Goal: Task Accomplishment & Management: Complete application form

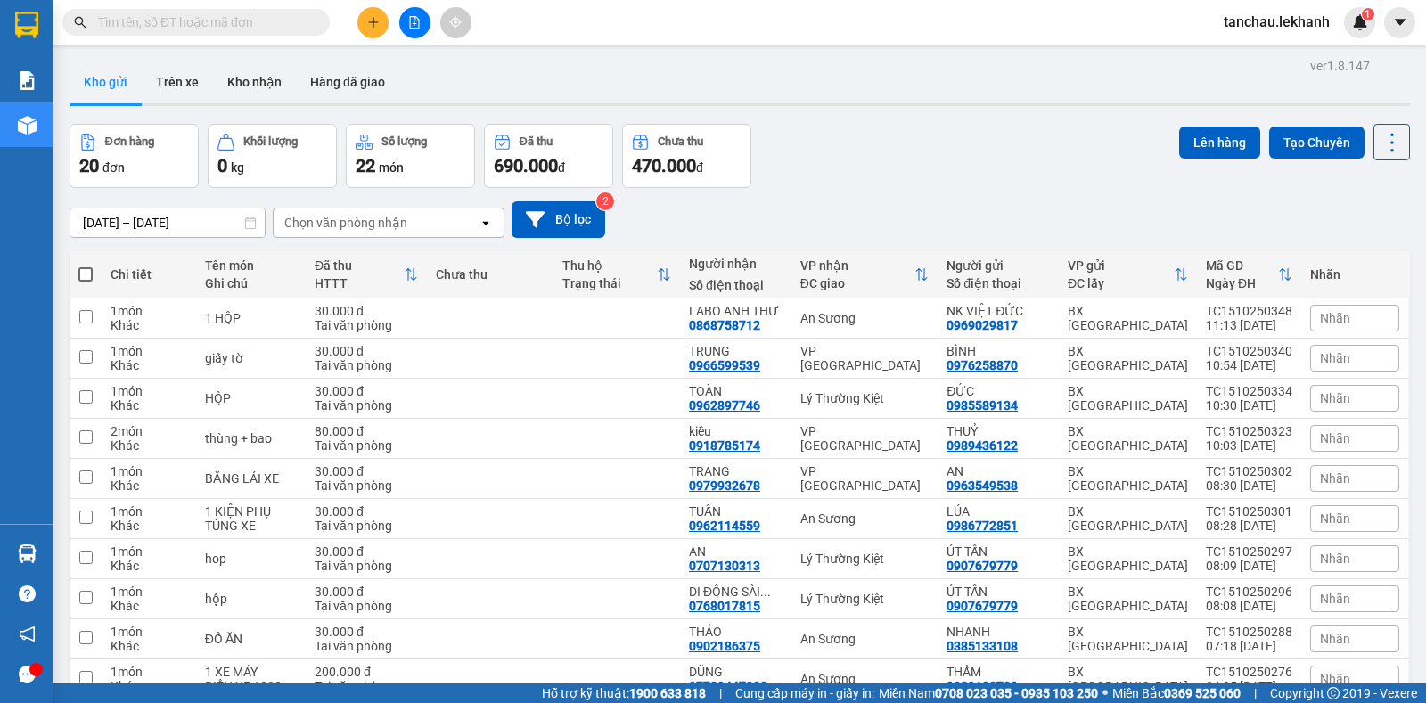
click at [374, 20] on icon "plus" at bounding box center [373, 22] width 12 height 12
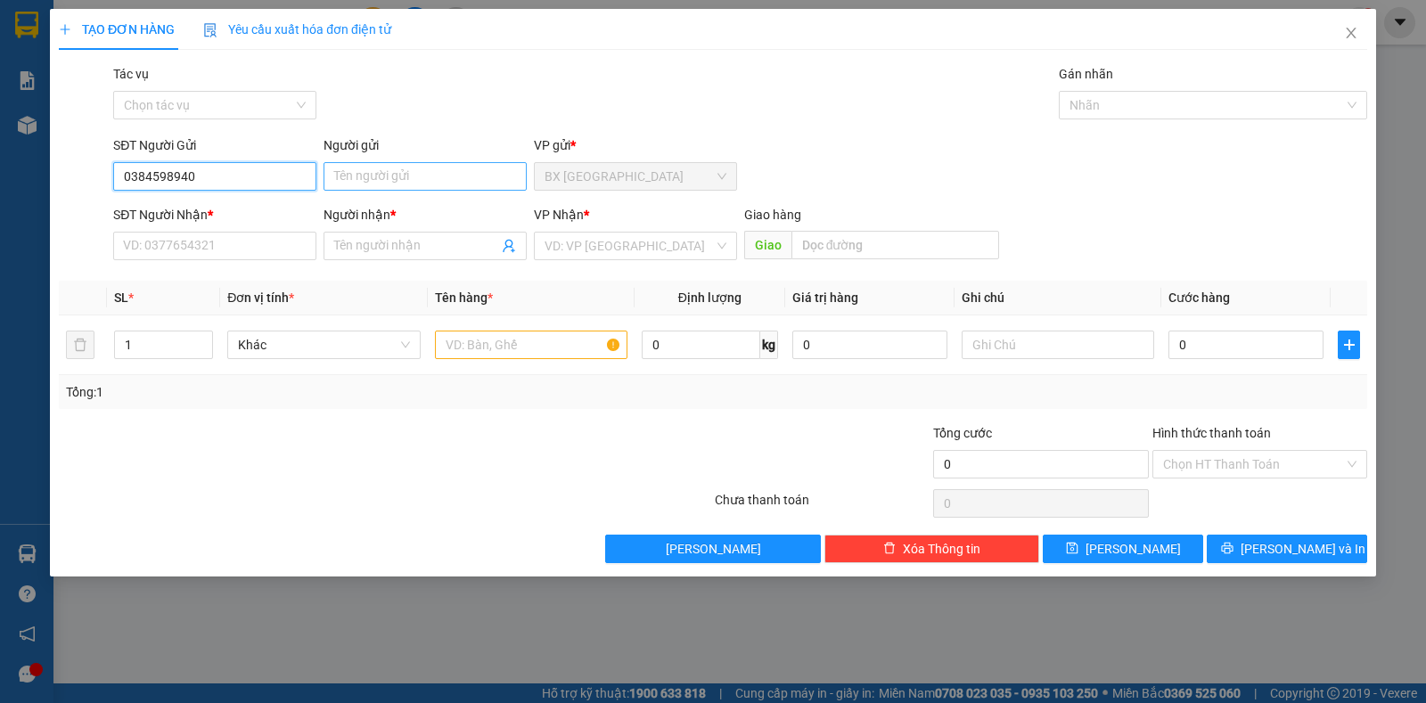
type input "0384598940"
click at [400, 166] on input "Người gửi" at bounding box center [425, 176] width 203 height 29
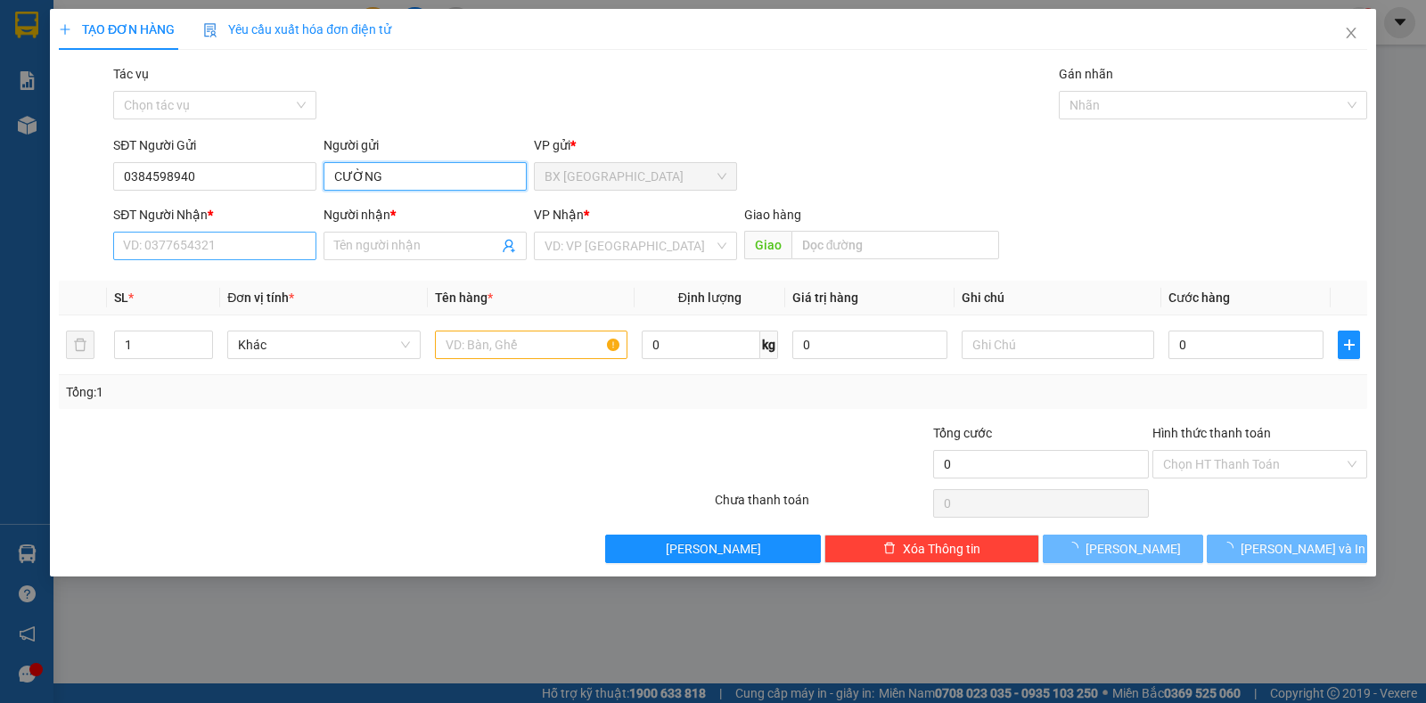
type input "CƯỜNG"
click at [211, 247] on input "SĐT Người Nhận *" at bounding box center [214, 246] width 203 height 29
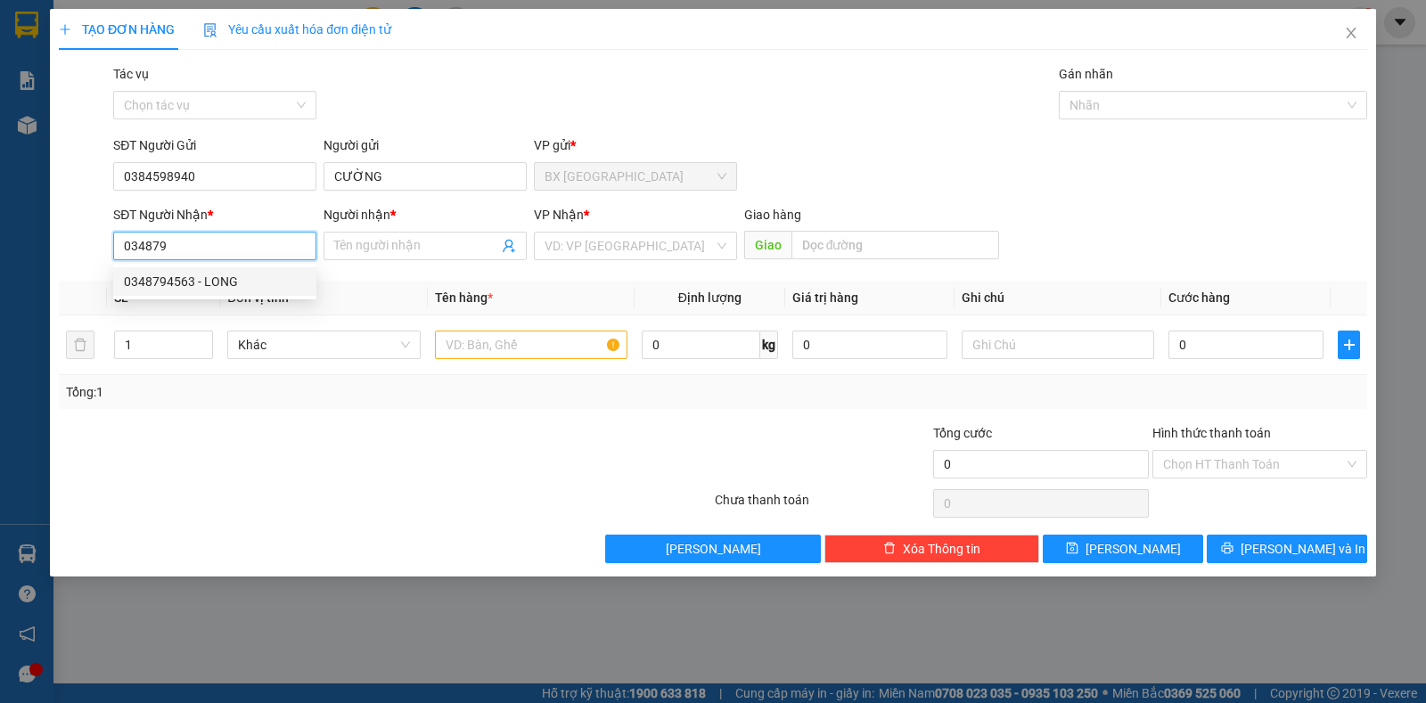
click at [220, 286] on div "0348794563 - LONG" at bounding box center [215, 282] width 182 height 20
type input "0348794563"
type input "LONG"
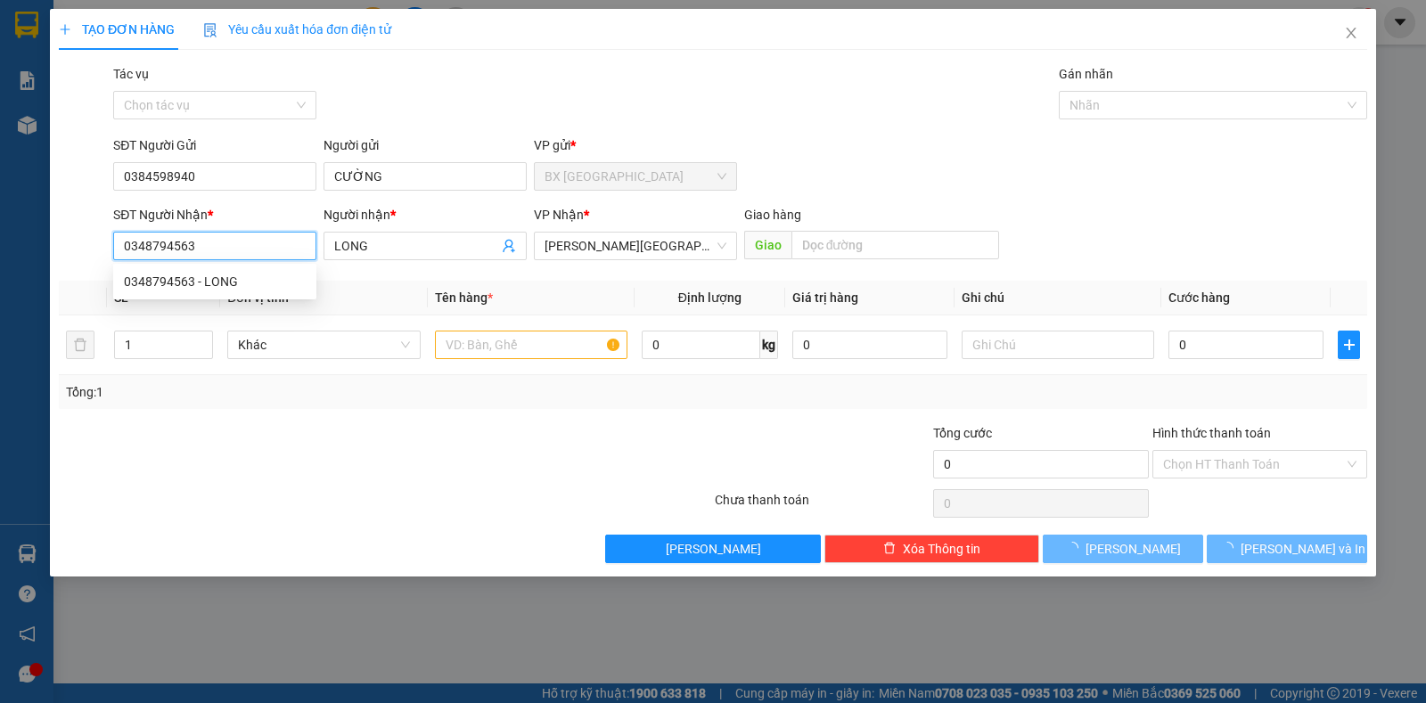
type input "30.000"
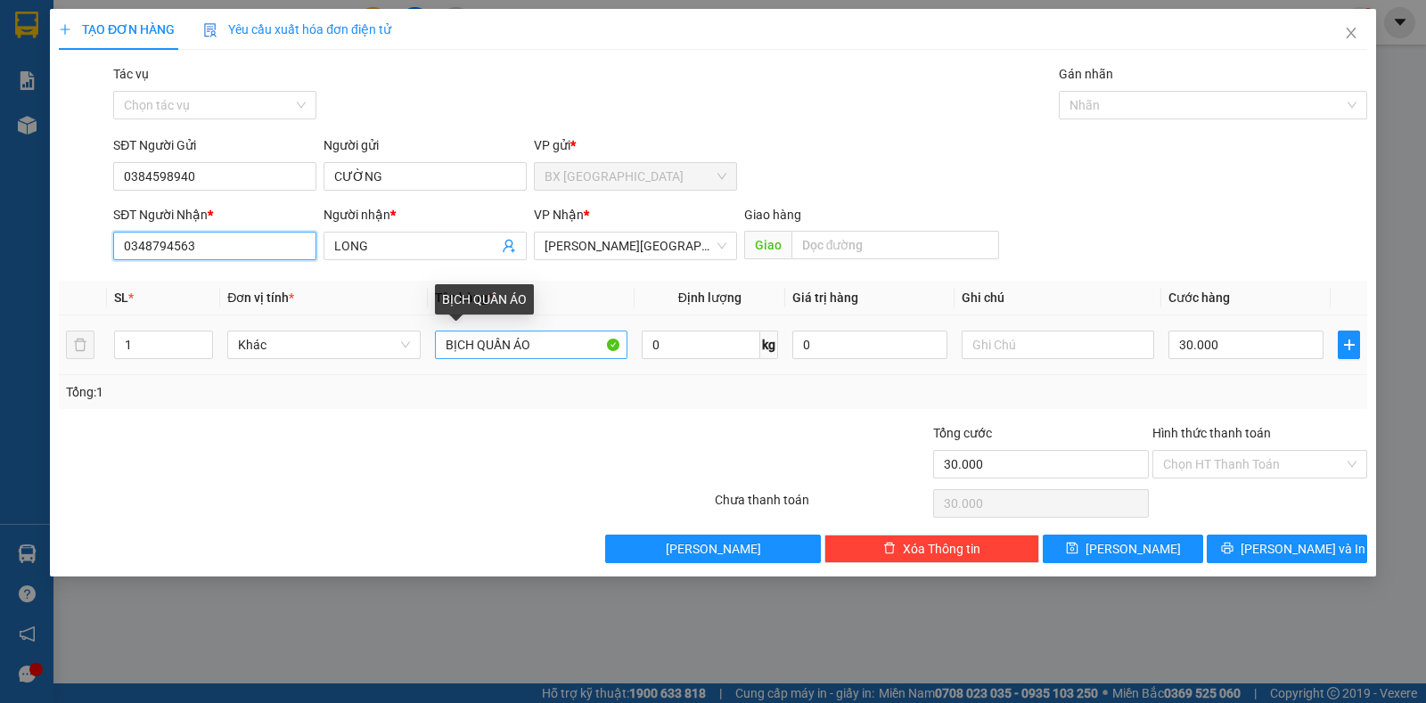
type input "0348794563"
click at [546, 345] on input "BỊCH QUẦN ÁO" at bounding box center [531, 345] width 193 height 29
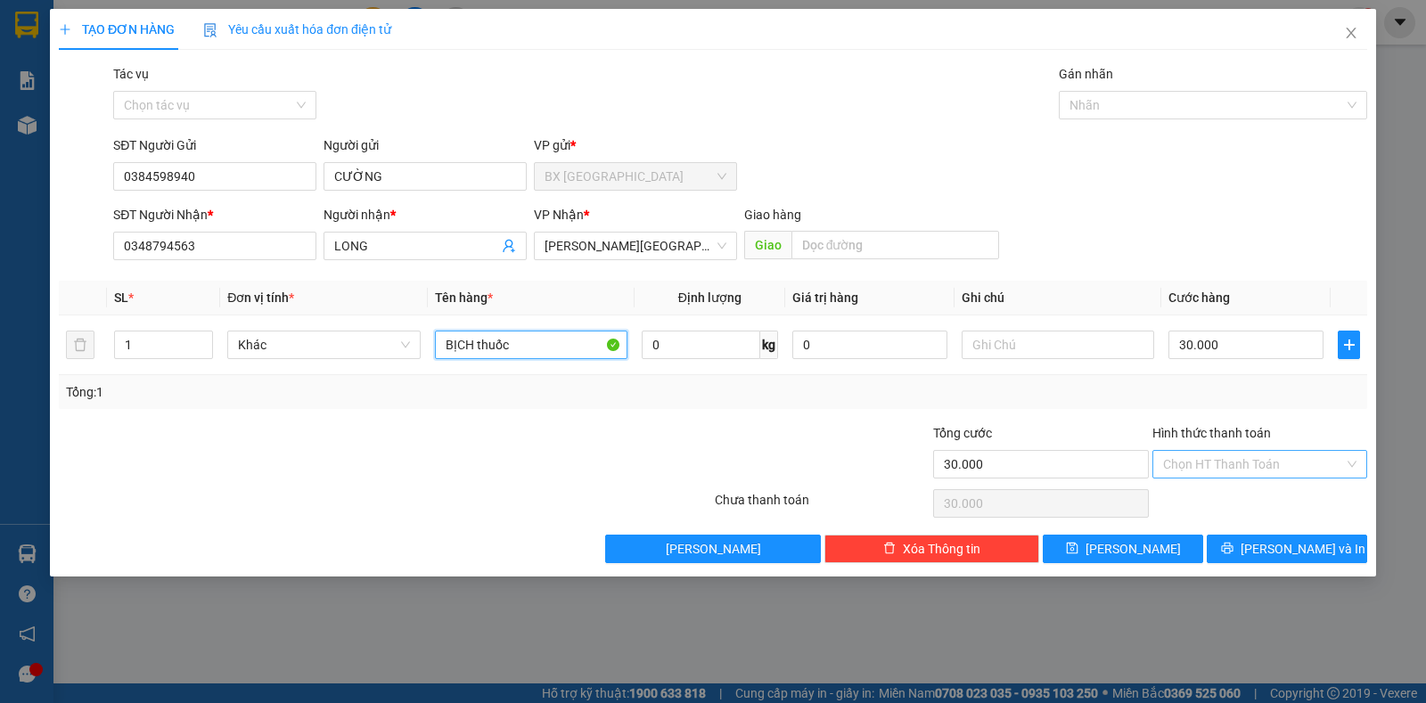
type input "BỊCH thuốc"
click at [1228, 458] on input "Hình thức thanh toán" at bounding box center [1253, 464] width 181 height 27
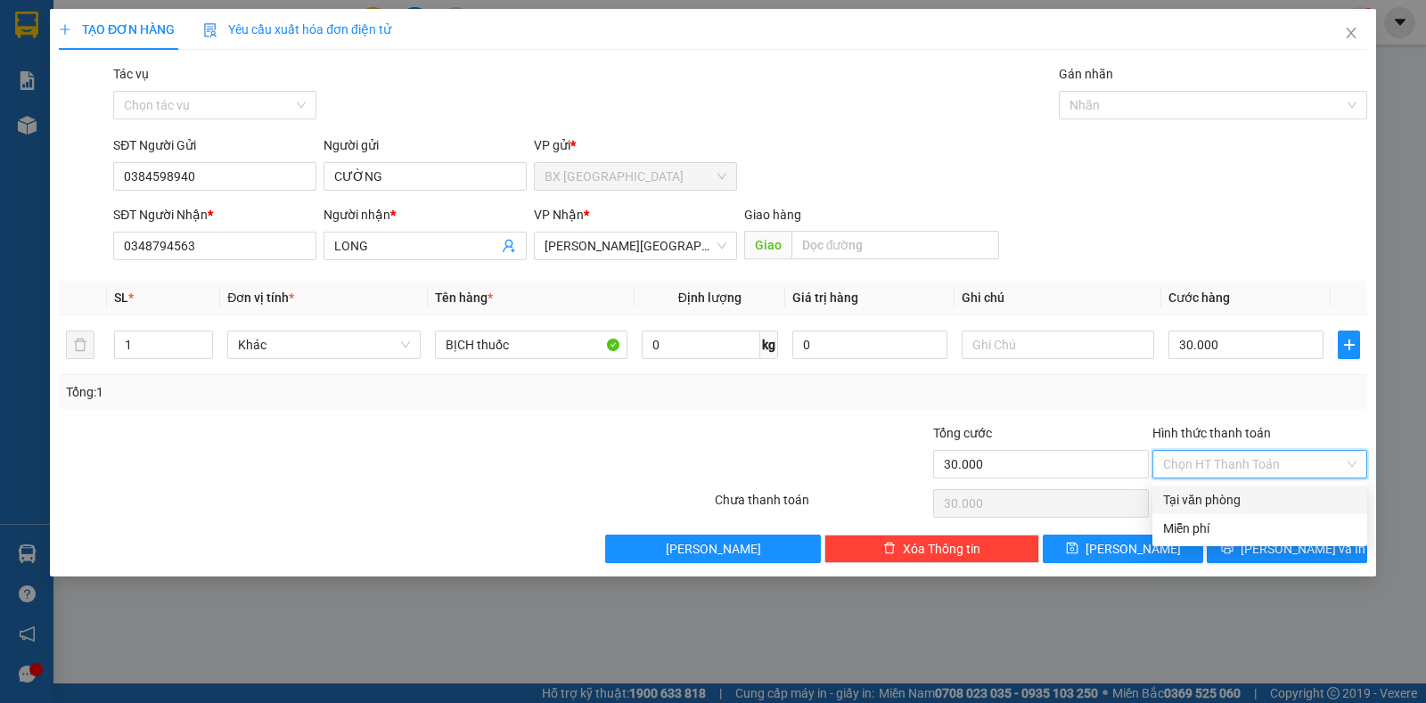
click at [1200, 417] on div "Transit Pickup Surcharge Ids Transit Deliver Surcharge Ids Transit Deliver Surc…" at bounding box center [713, 313] width 1309 height 499
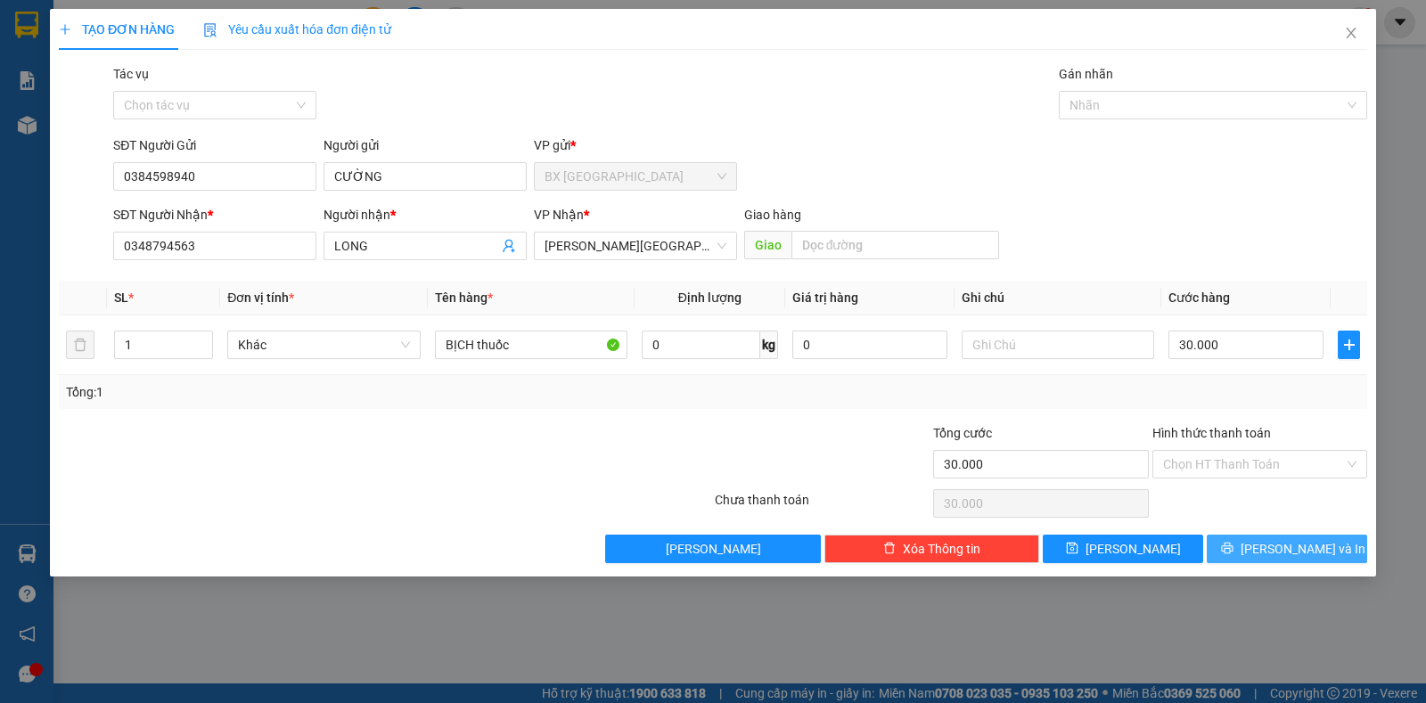
click at [1279, 540] on span "[PERSON_NAME] và In" at bounding box center [1303, 549] width 125 height 20
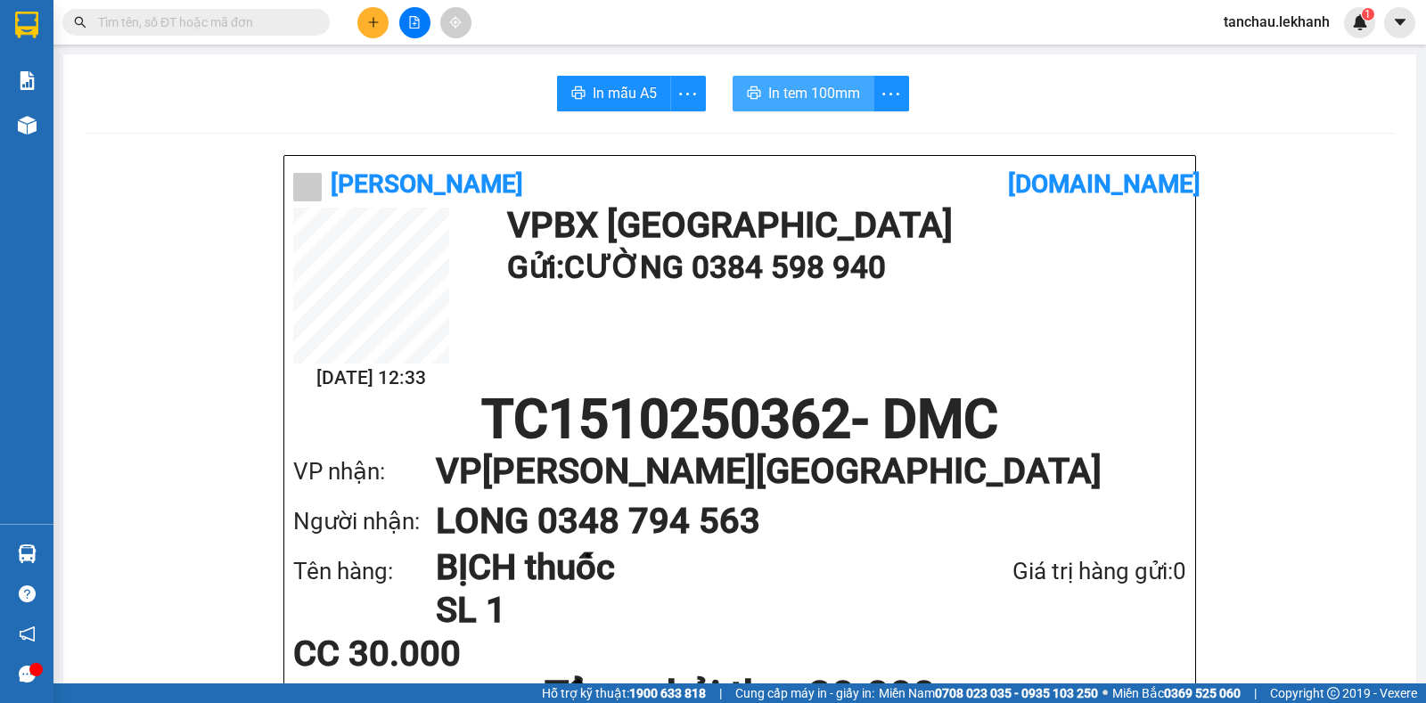
click at [798, 98] on span "In tem 100mm" at bounding box center [815, 93] width 92 height 22
click at [374, 22] on icon "plus" at bounding box center [373, 21] width 10 height 1
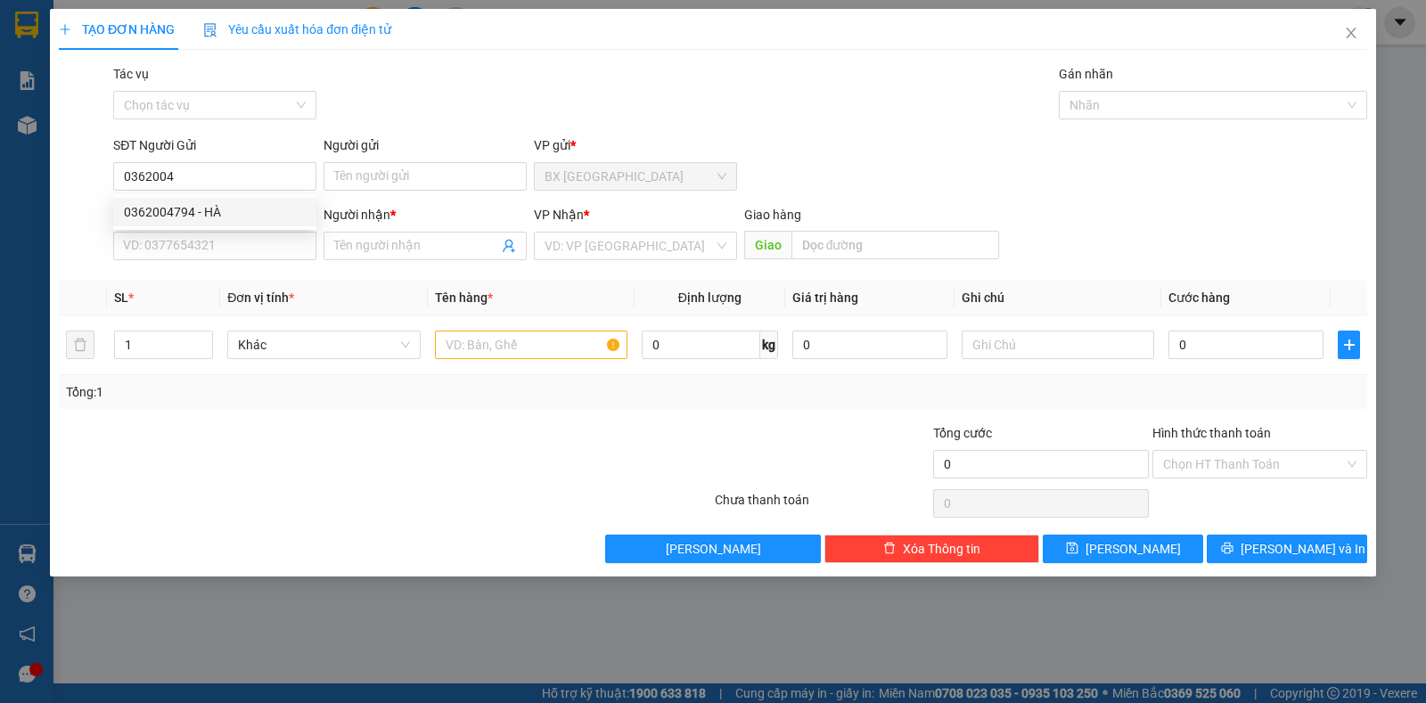
click at [180, 194] on div "0362004794 0362004794 - [PERSON_NAME]" at bounding box center [214, 212] width 203 height 36
click at [184, 201] on form "SĐT Người Gửi 0362004 Người gửi Tên người gửi VP gửi * BX [GEOGRAPHIC_DATA] SĐT…" at bounding box center [713, 202] width 1309 height 132
click at [204, 175] on input "0362004" at bounding box center [214, 176] width 203 height 29
click at [218, 212] on div "0362004794 - HÀ" at bounding box center [215, 212] width 182 height 20
type input "0362004794"
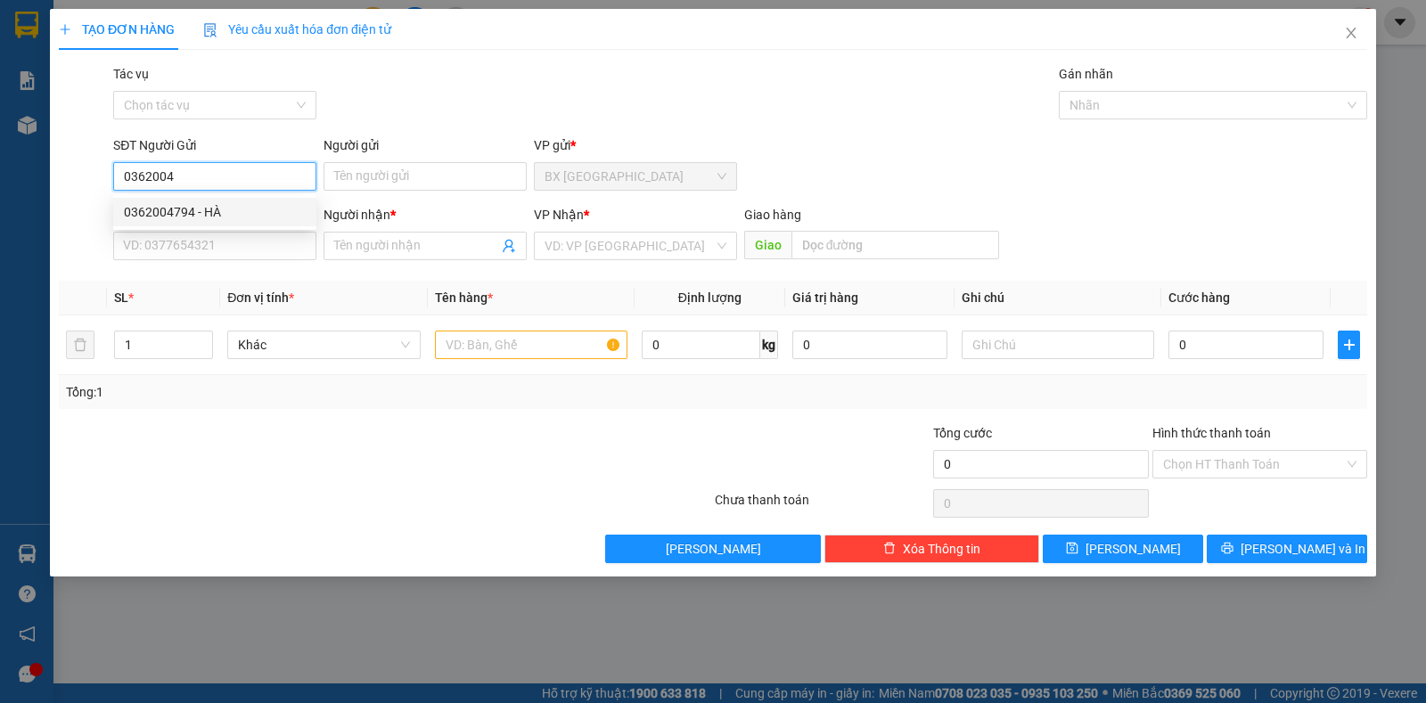
type input "HÀ"
type input "0362004794"
type input "HÀ"
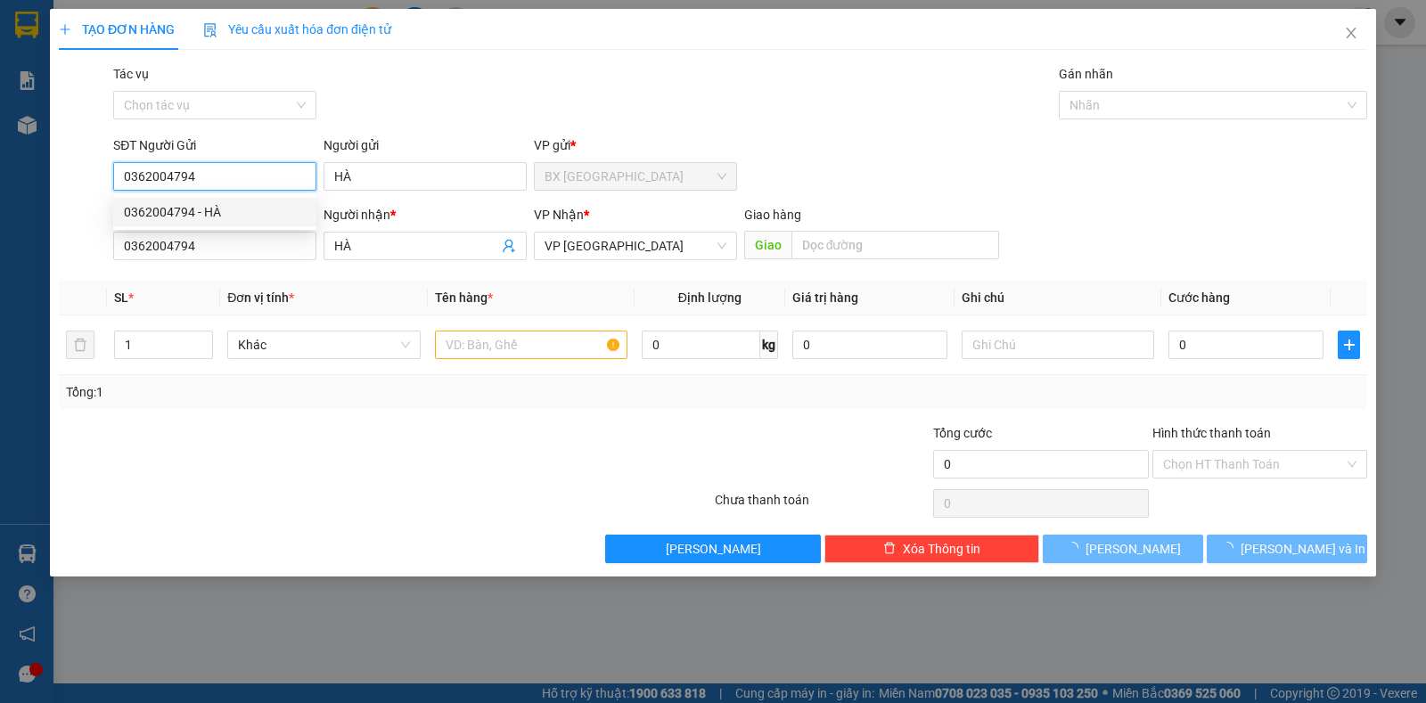
type input "30.000"
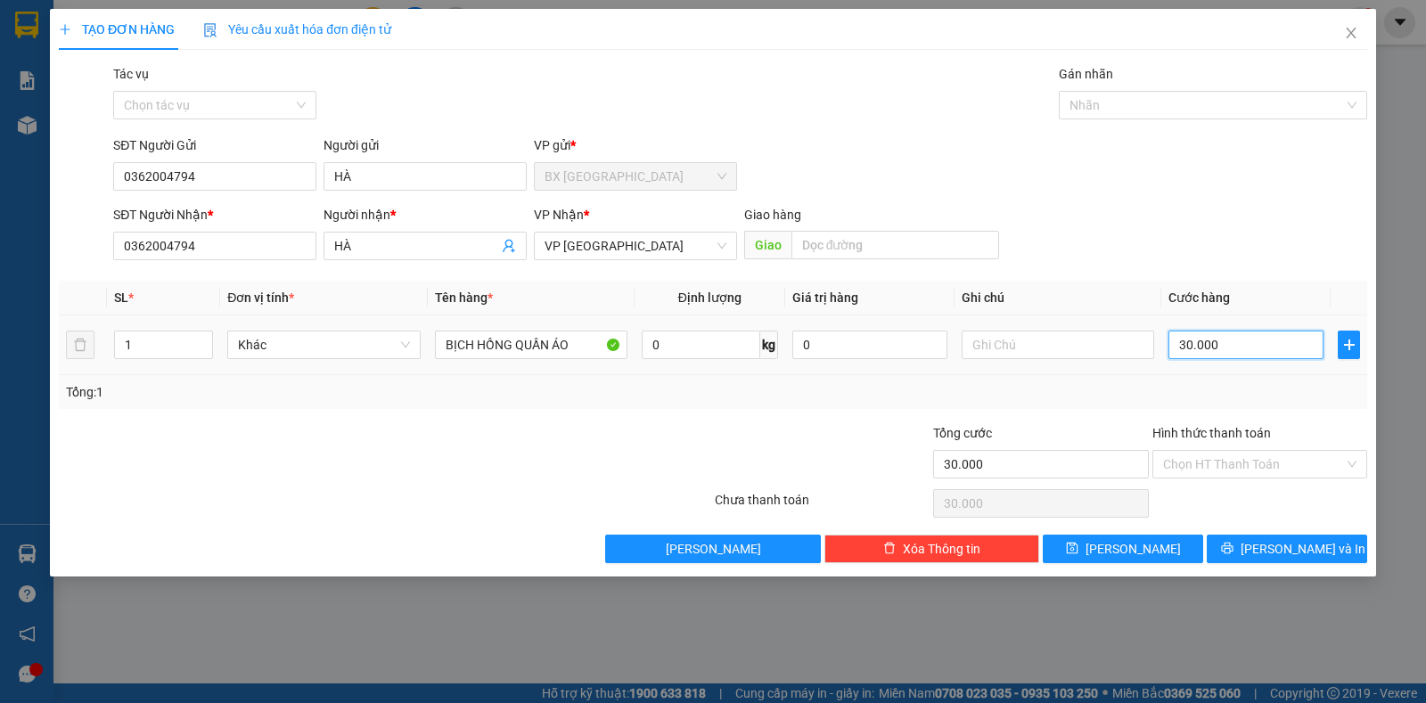
click at [1200, 337] on input "30.000" at bounding box center [1246, 345] width 155 height 29
click at [1193, 345] on input "30.000" at bounding box center [1246, 345] width 155 height 29
click at [1187, 342] on input "30.000" at bounding box center [1246, 345] width 155 height 29
type input "0"
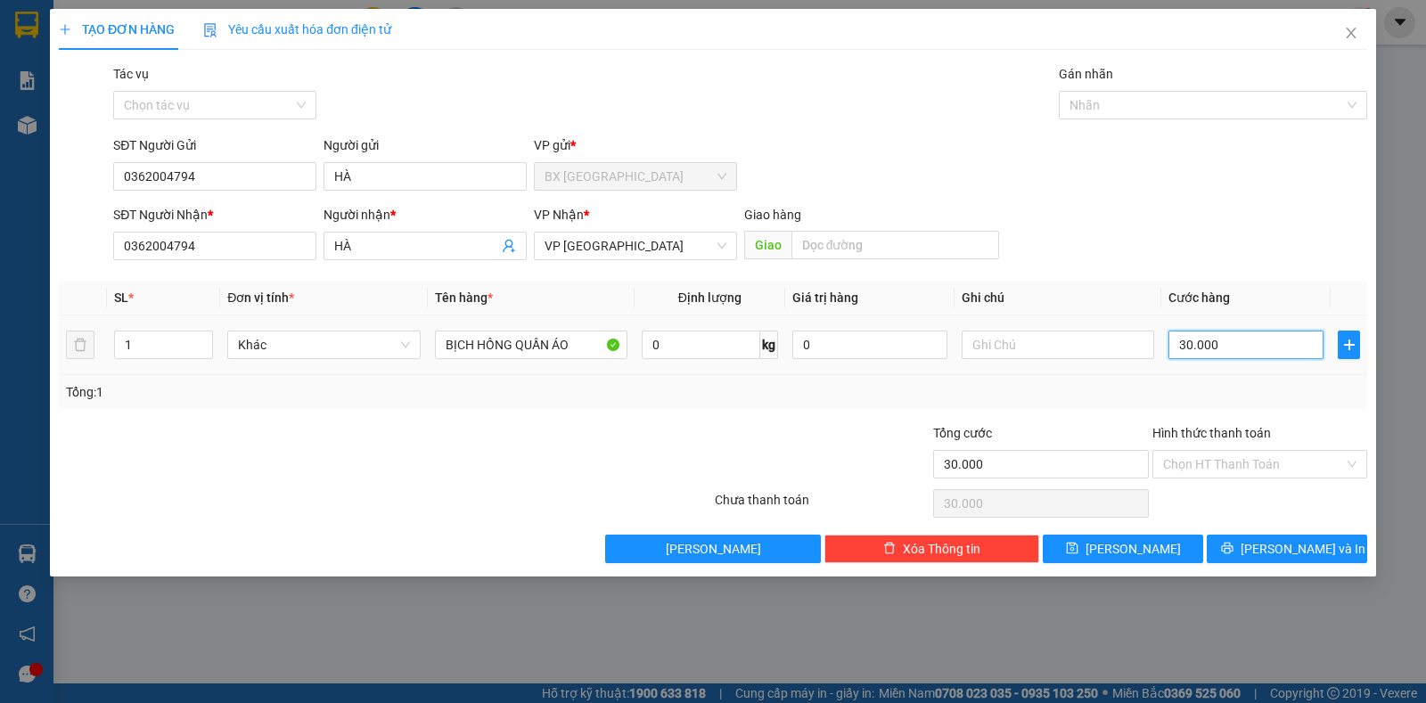
type input "0.000"
type input "40.000"
drag, startPoint x: 1061, startPoint y: 455, endPoint x: 1079, endPoint y: 473, distance: 25.2
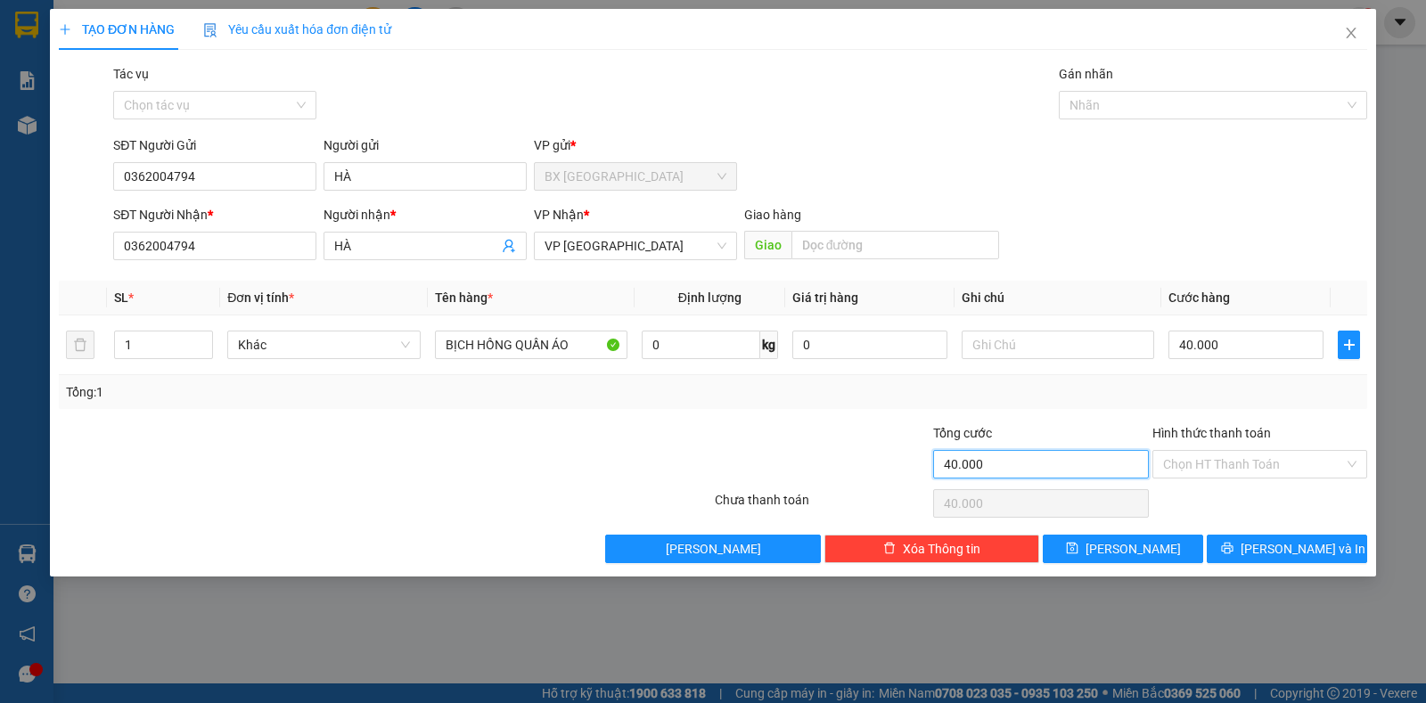
click at [1057, 457] on input "40.000" at bounding box center [1040, 464] width 215 height 29
click at [1191, 455] on input "Hình thức thanh toán" at bounding box center [1253, 464] width 181 height 27
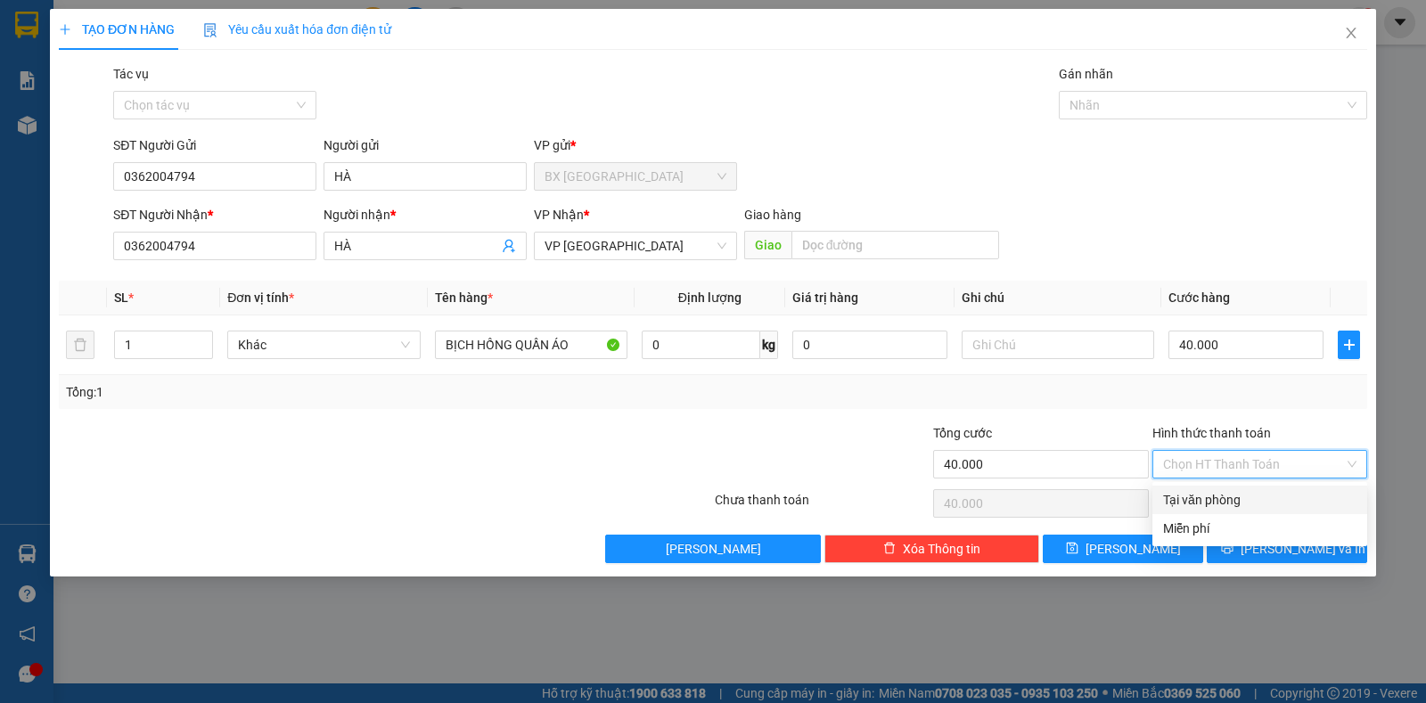
drag, startPoint x: 1195, startPoint y: 497, endPoint x: 1208, endPoint y: 503, distance: 14.8
click at [1196, 497] on div "Tại văn phòng" at bounding box center [1259, 500] width 193 height 20
type input "0"
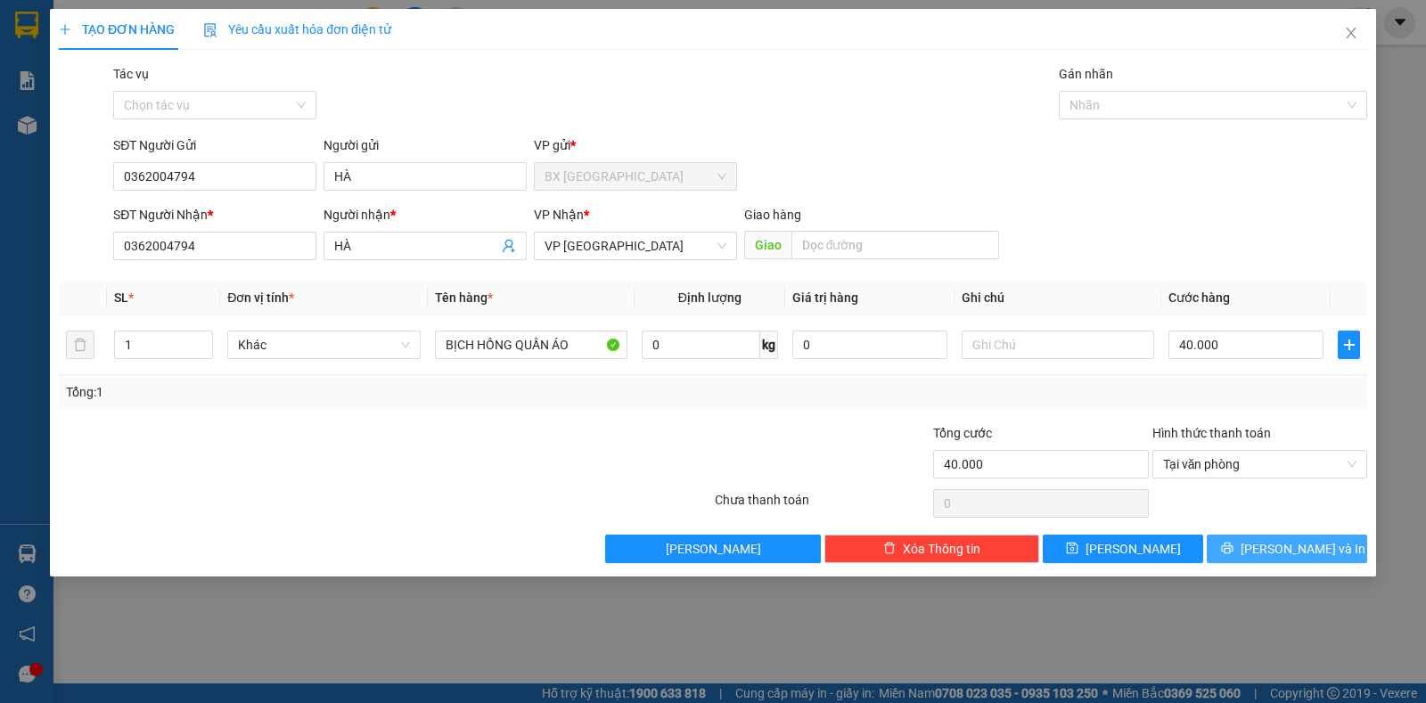
click at [1274, 553] on span "[PERSON_NAME] và In" at bounding box center [1303, 549] width 125 height 20
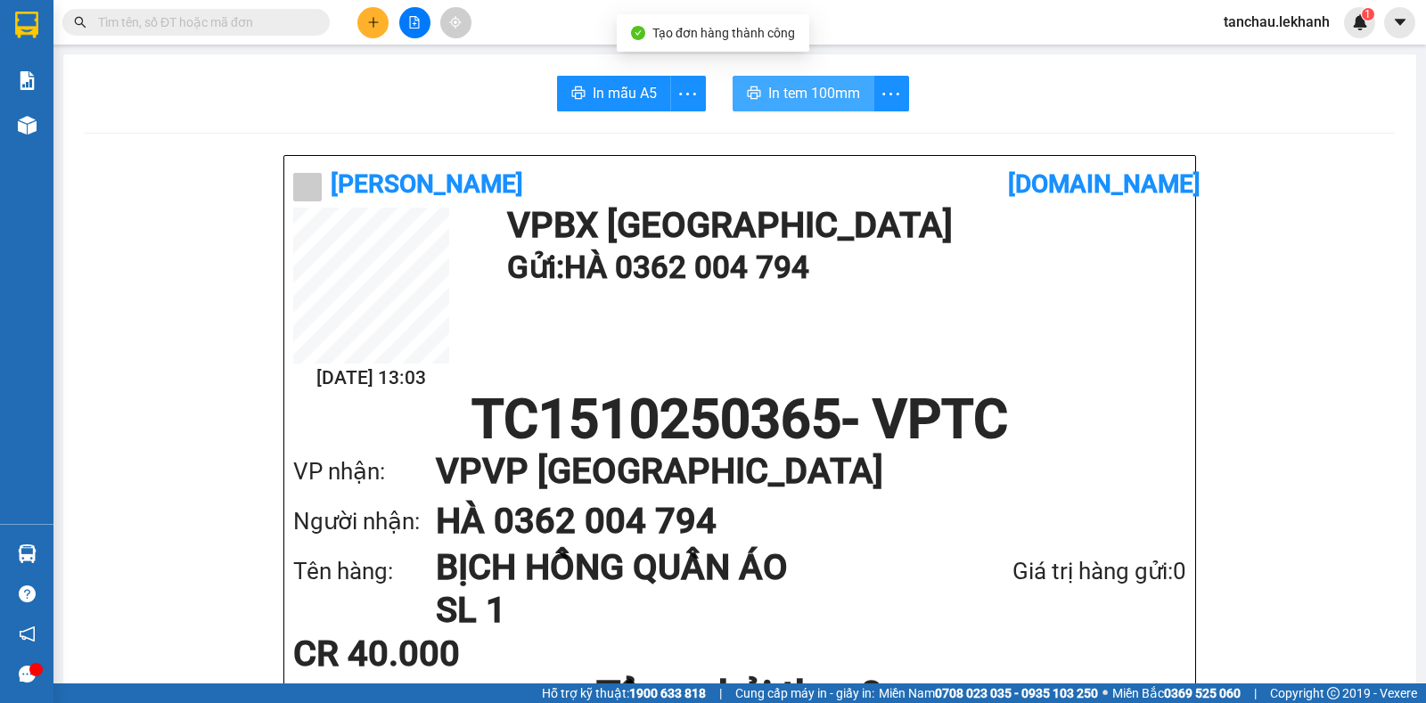
click at [788, 91] on span "In tem 100mm" at bounding box center [815, 93] width 92 height 22
